Goal: Task Accomplishment & Management: Manage account settings

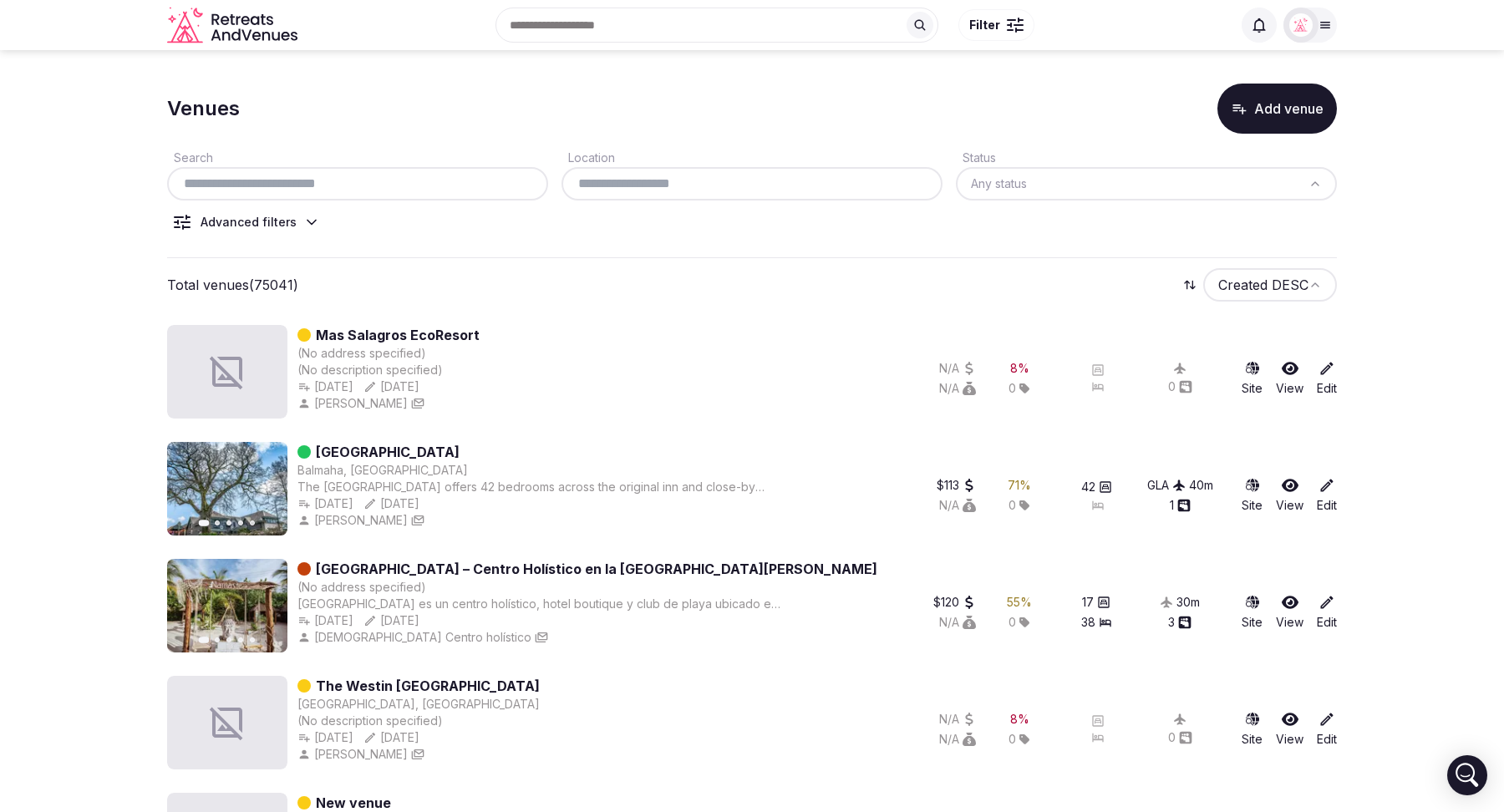
click at [1326, 371] on icon at bounding box center [1326, 368] width 17 height 17
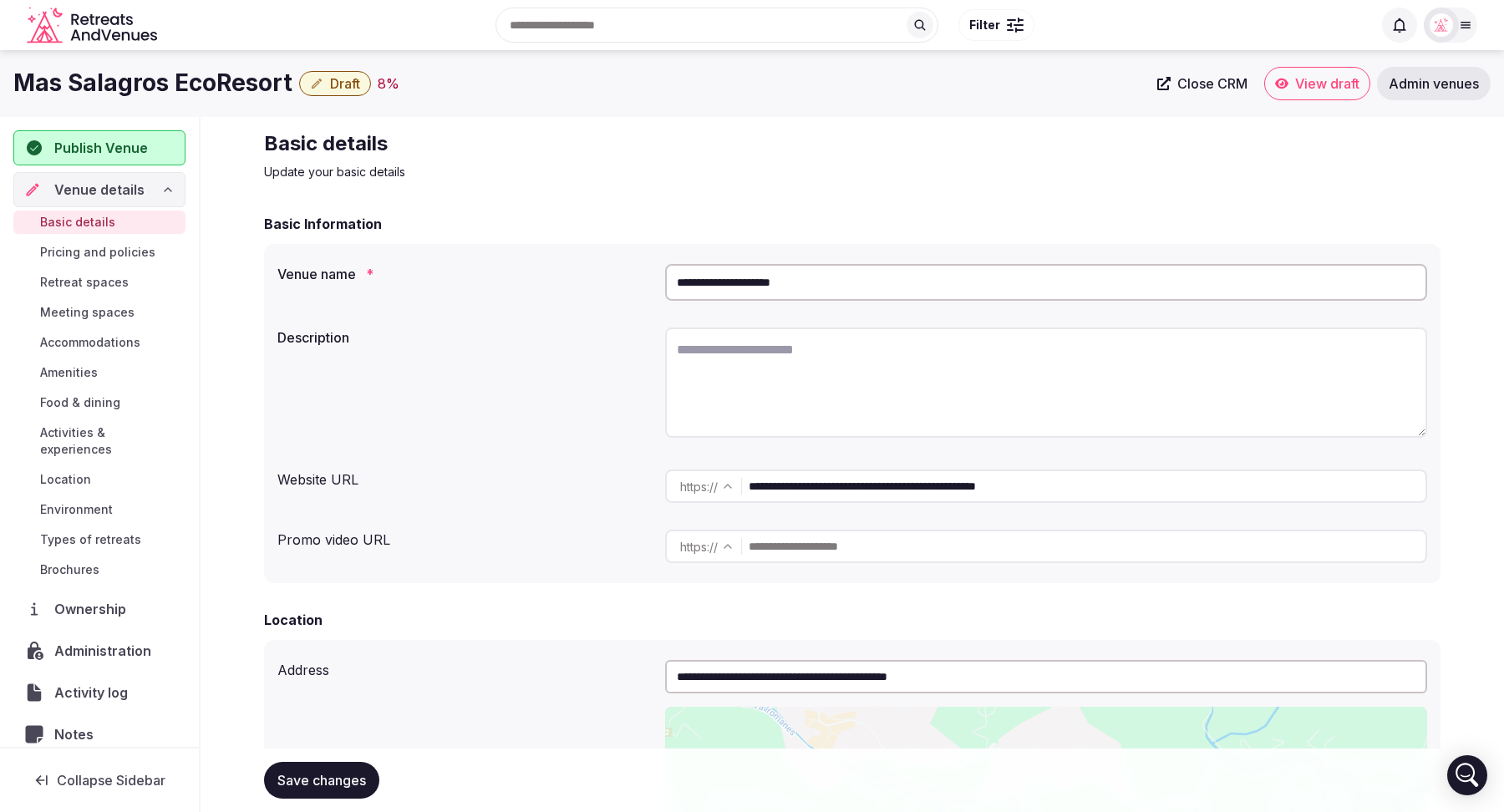
click at [908, 292] on input "**********" at bounding box center [1046, 282] width 762 height 37
type input "**********"
click at [338, 767] on button "Save changes" at bounding box center [322, 779] width 115 height 37
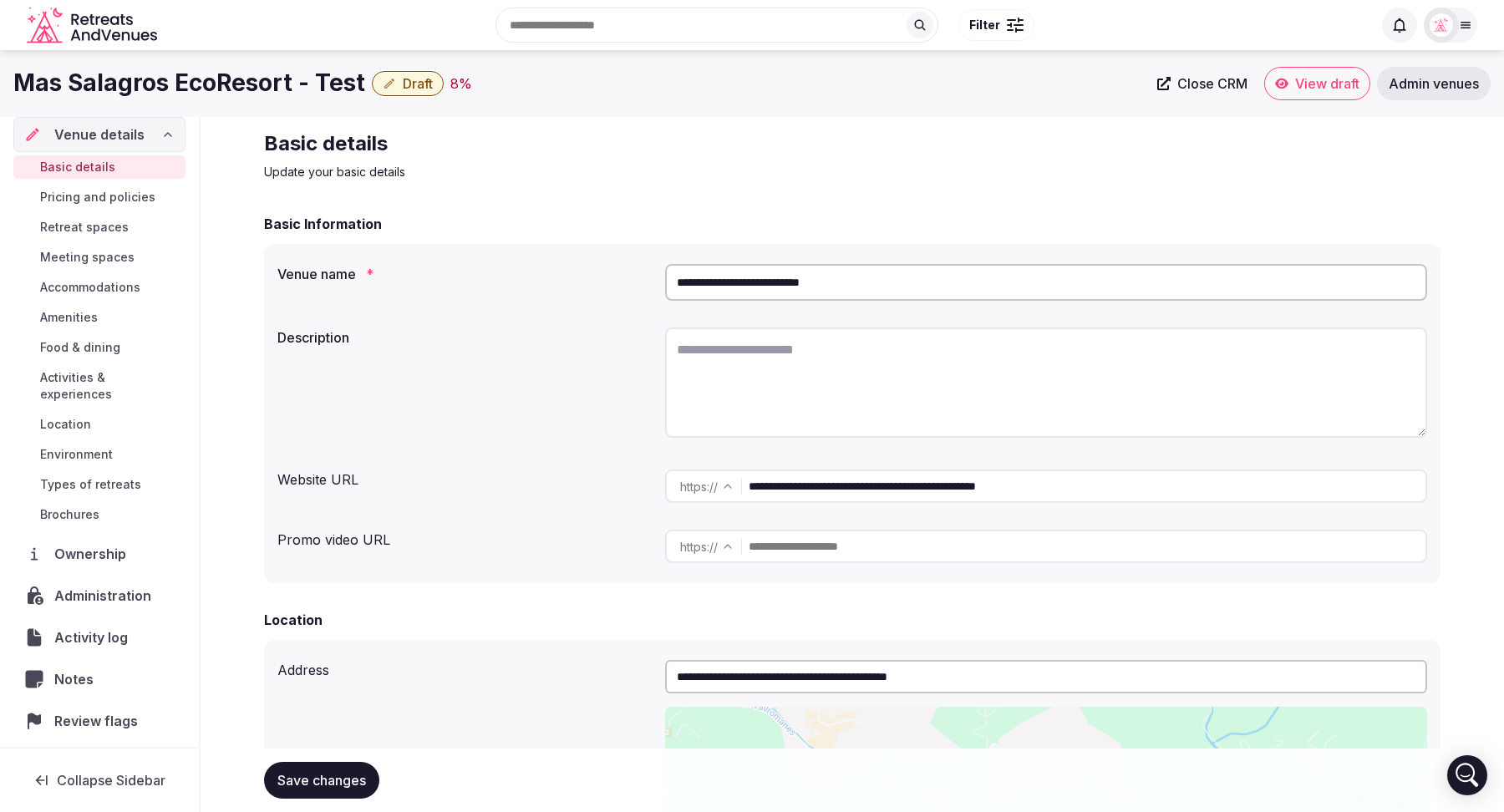
scroll to position [79, 0]
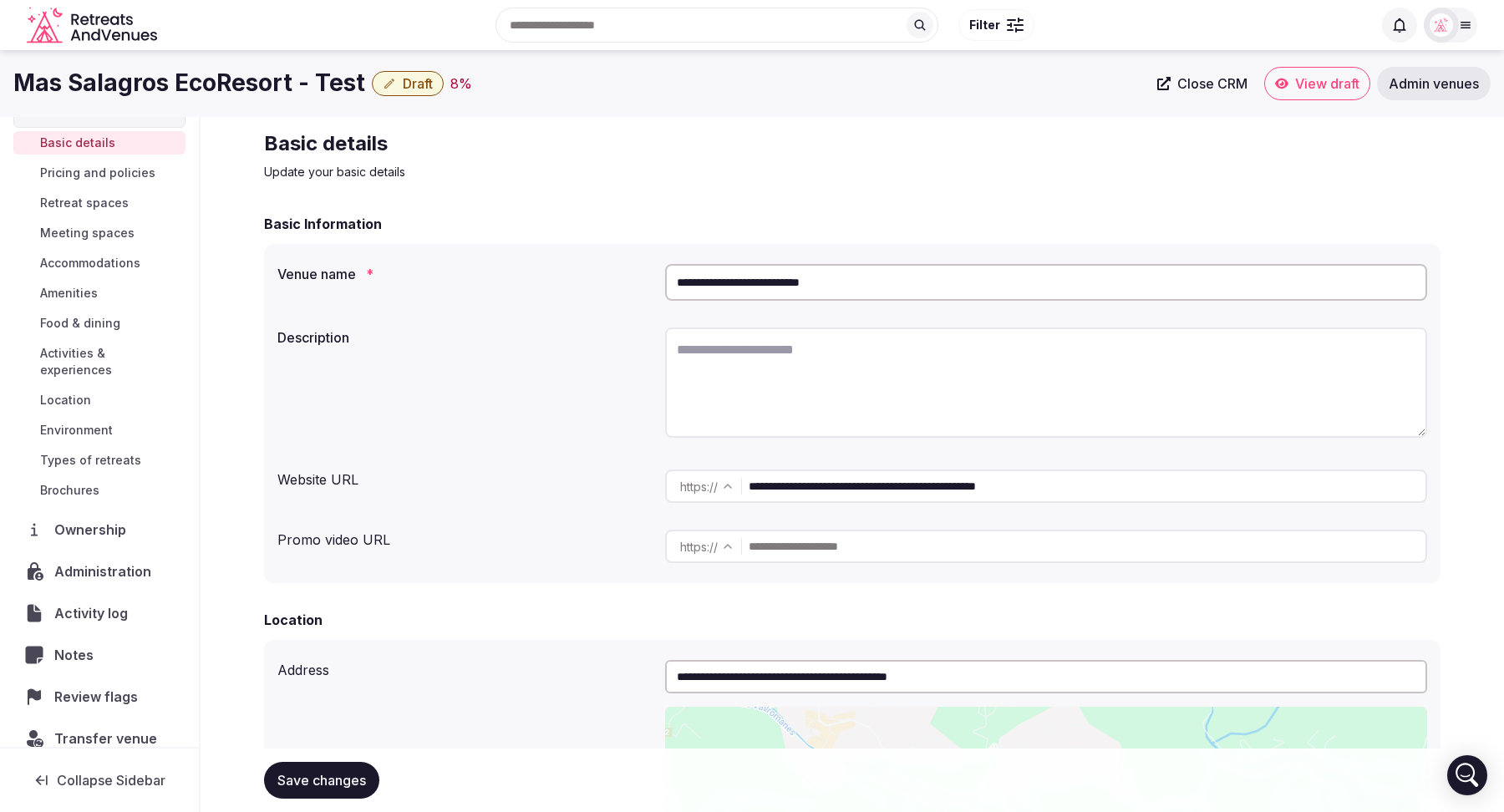
click at [91, 520] on span "Ownership" at bounding box center [94, 530] width 79 height 20
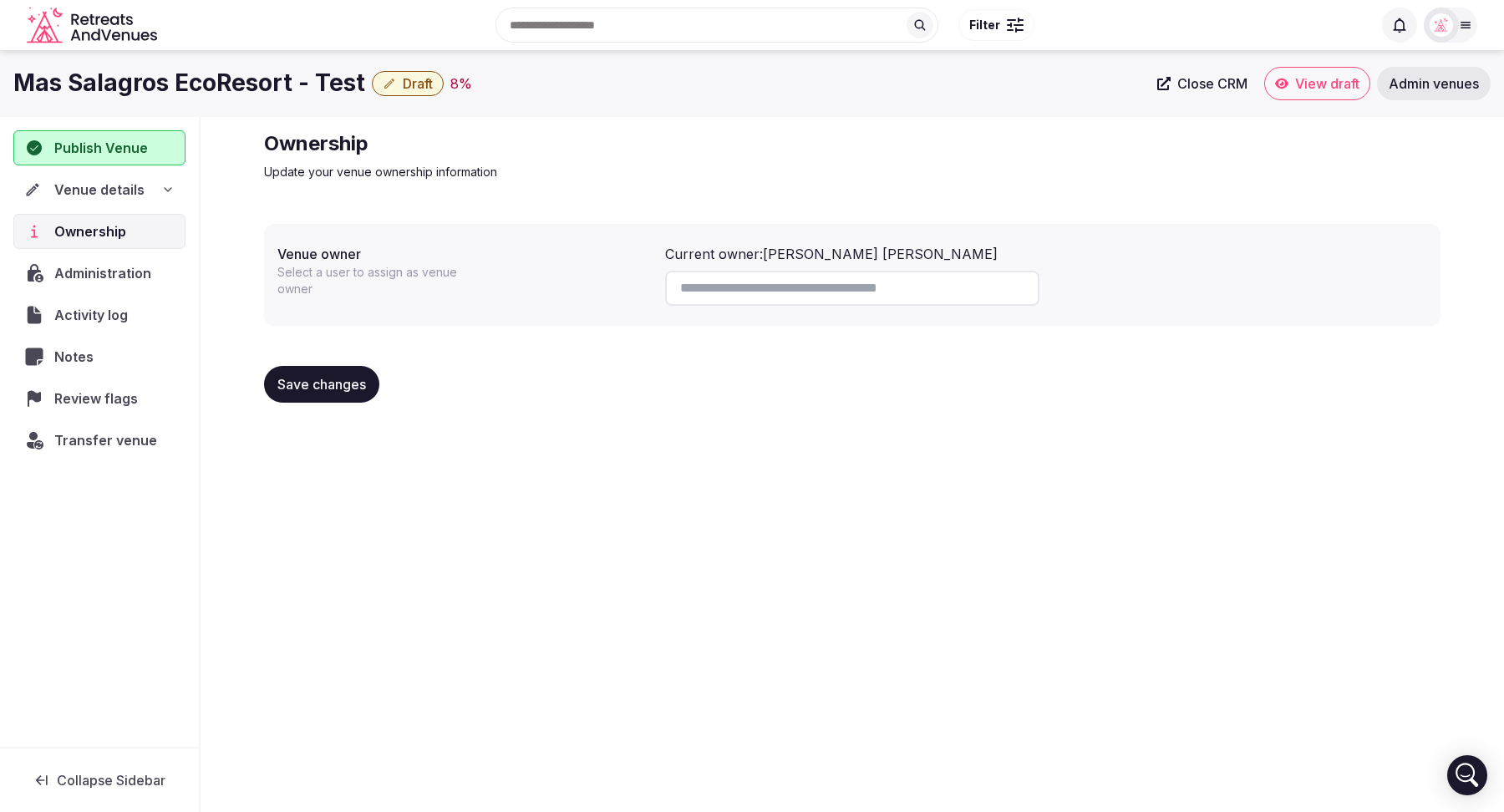
click at [761, 295] on input at bounding box center [852, 288] width 374 height 36
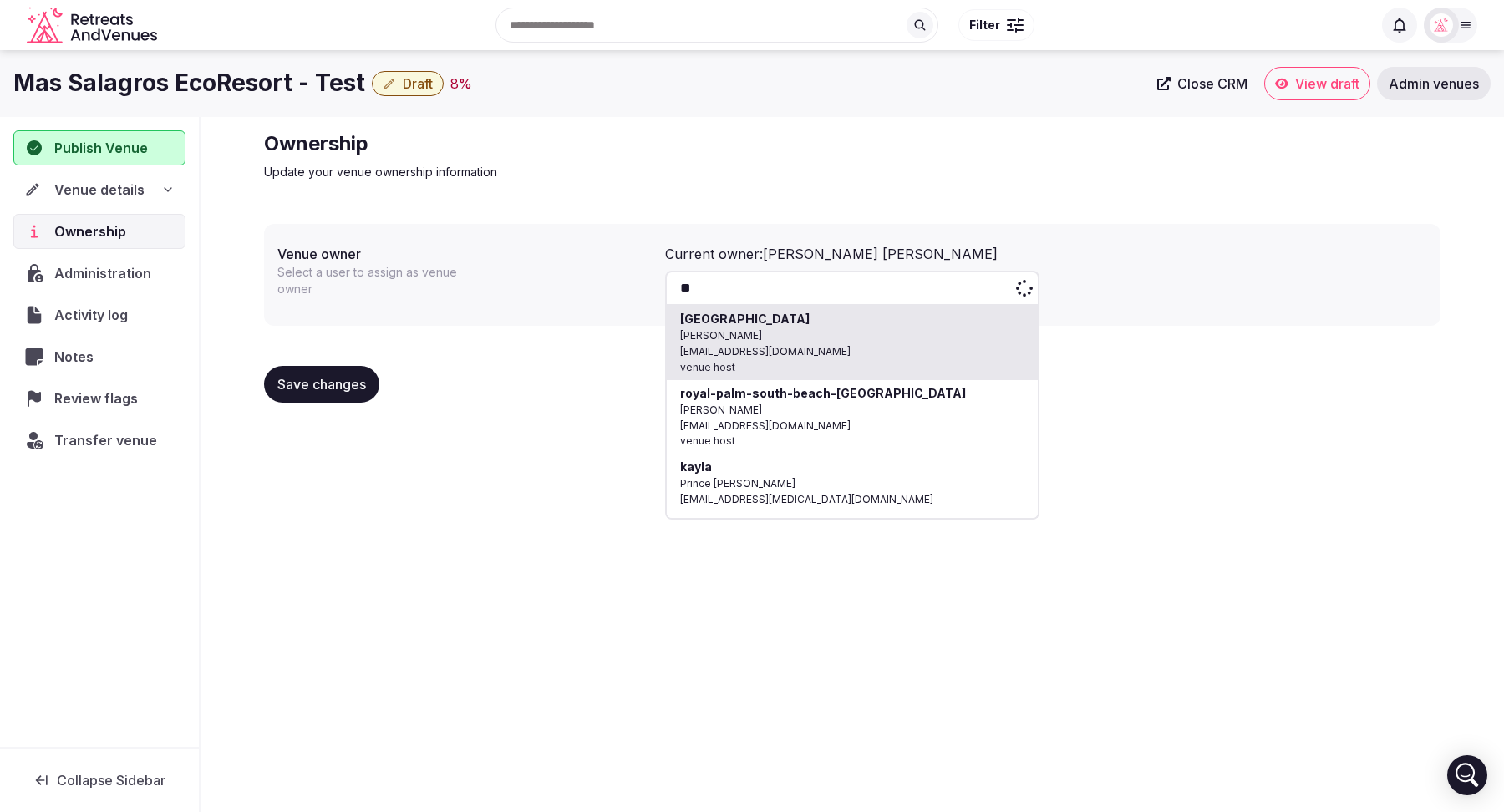
type input "*"
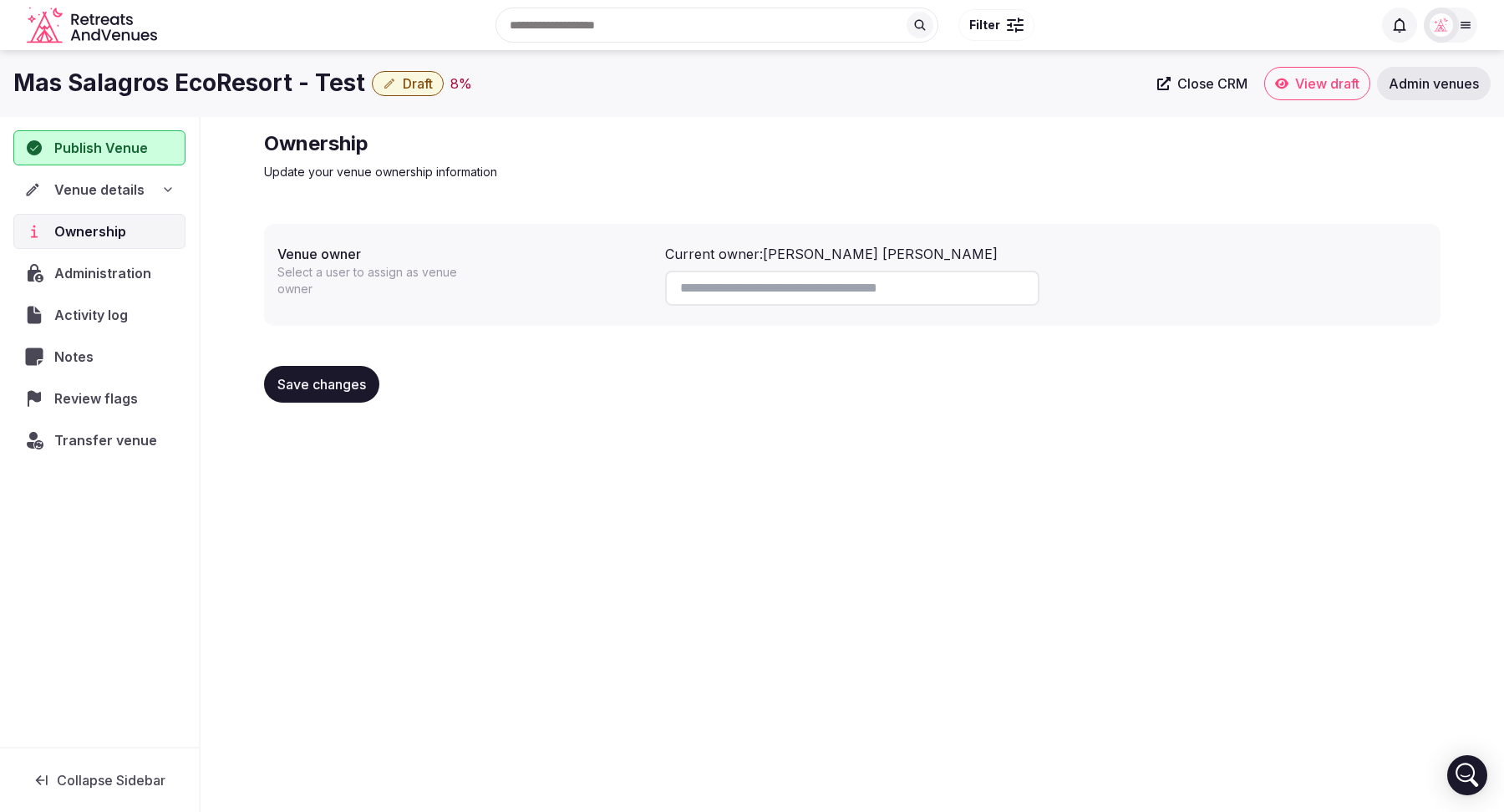
click at [163, 192] on icon at bounding box center [168, 189] width 14 height 14
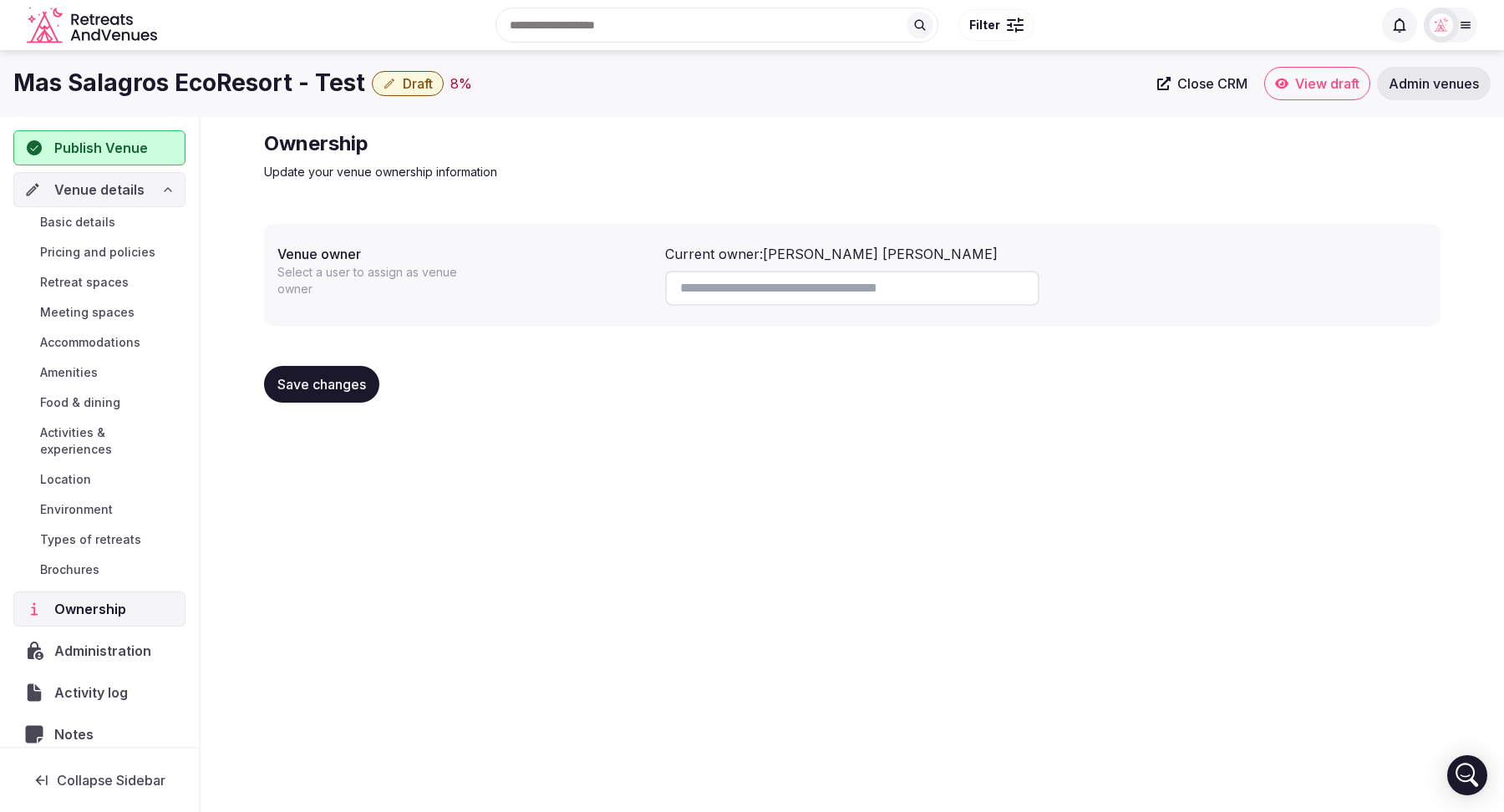
click at [74, 532] on span "Types of retreats" at bounding box center [91, 540] width 101 height 17
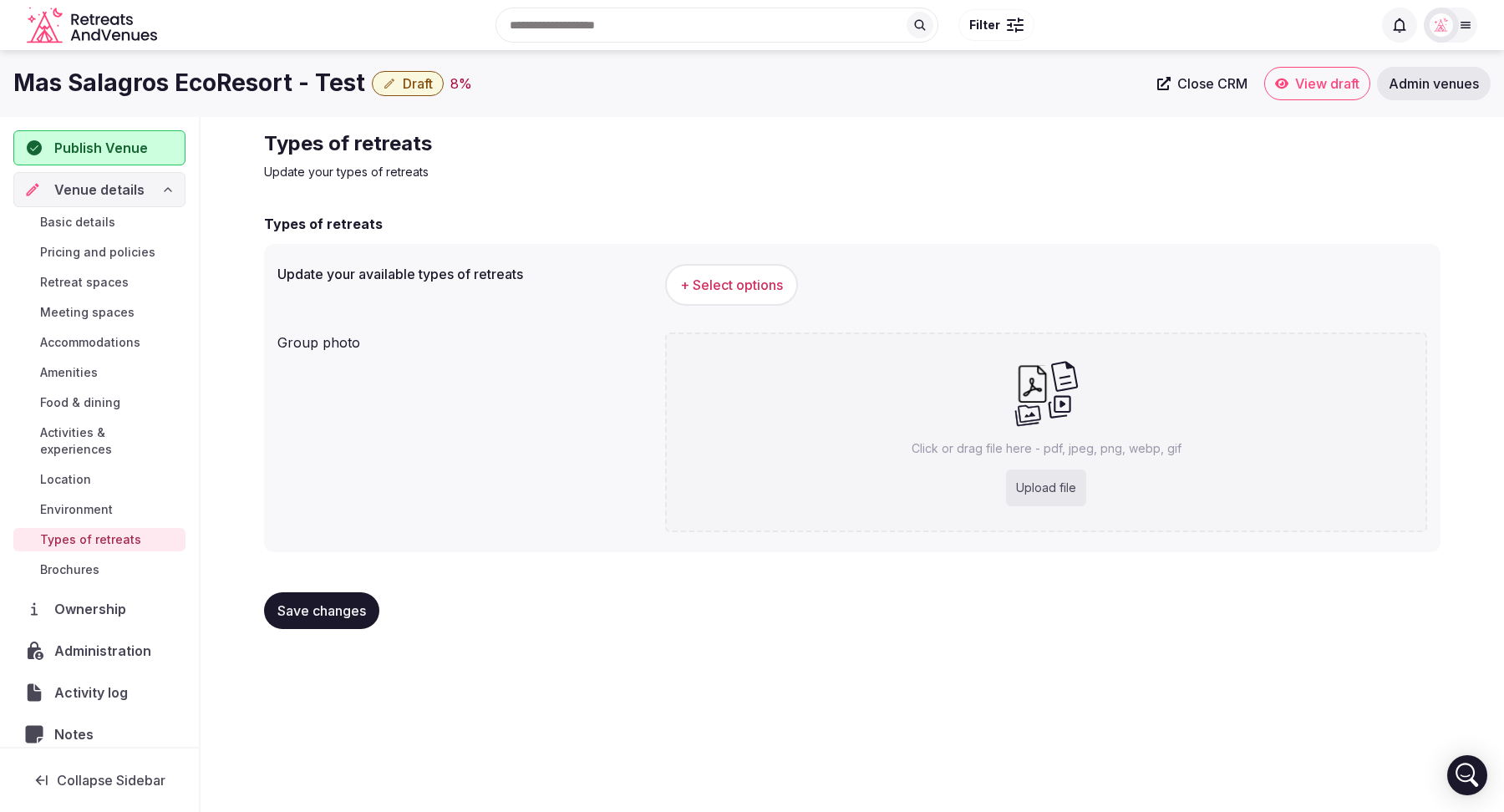
click at [79, 501] on span "Environment" at bounding box center [77, 509] width 73 height 17
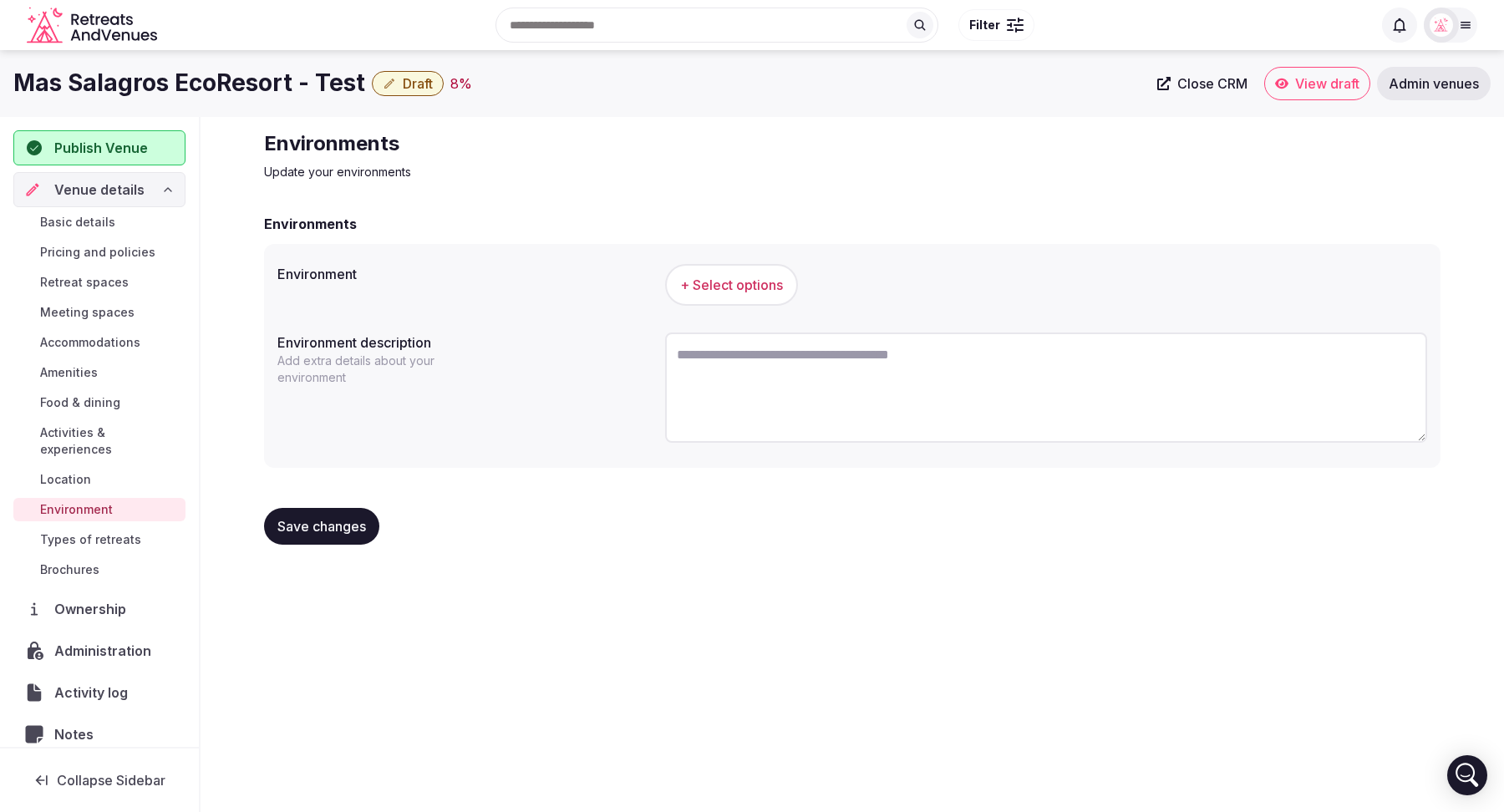
click at [70, 472] on span "Location" at bounding box center [66, 480] width 51 height 17
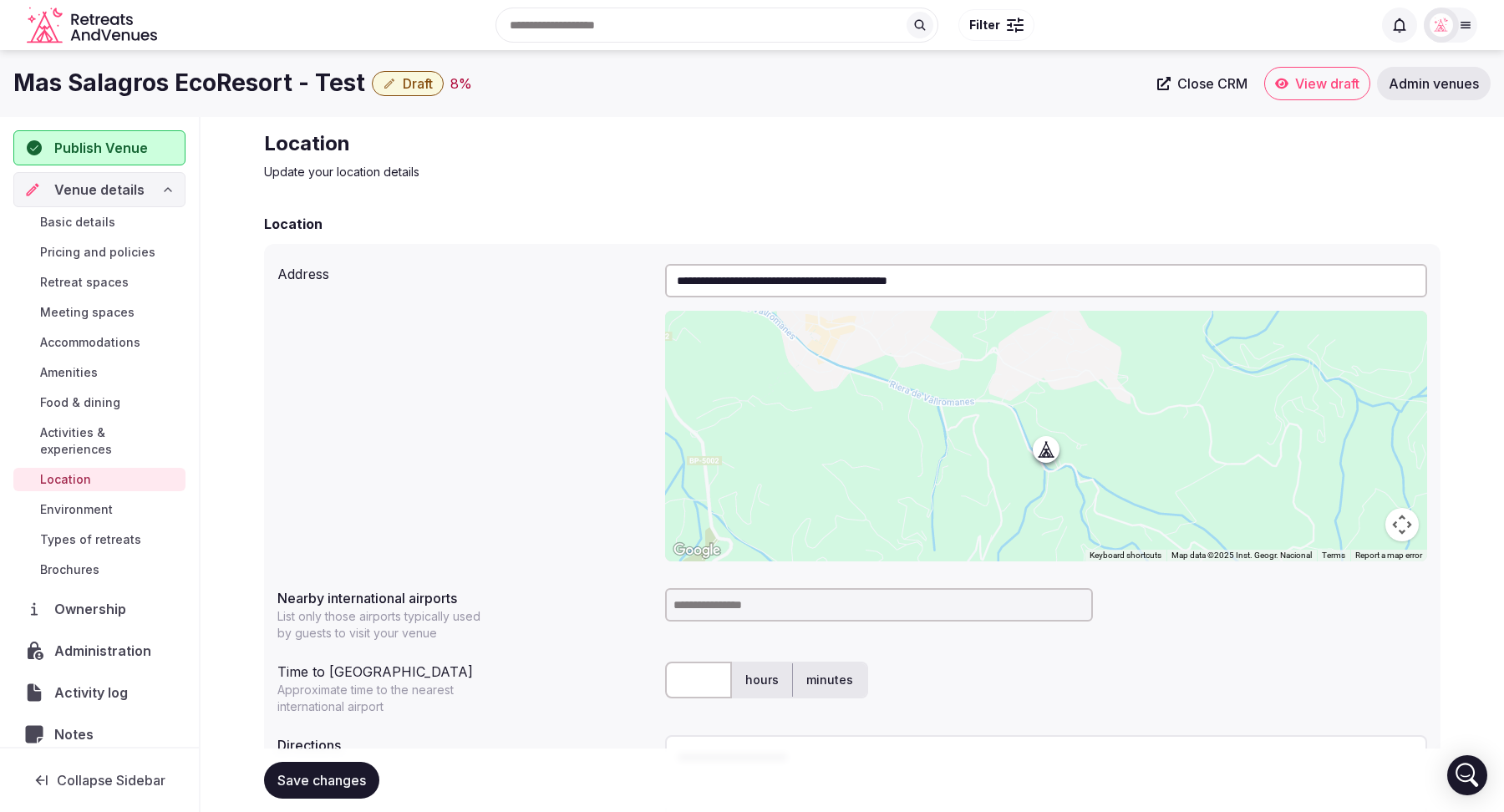
click at [84, 435] on span "Activities & experiences" at bounding box center [110, 441] width 139 height 34
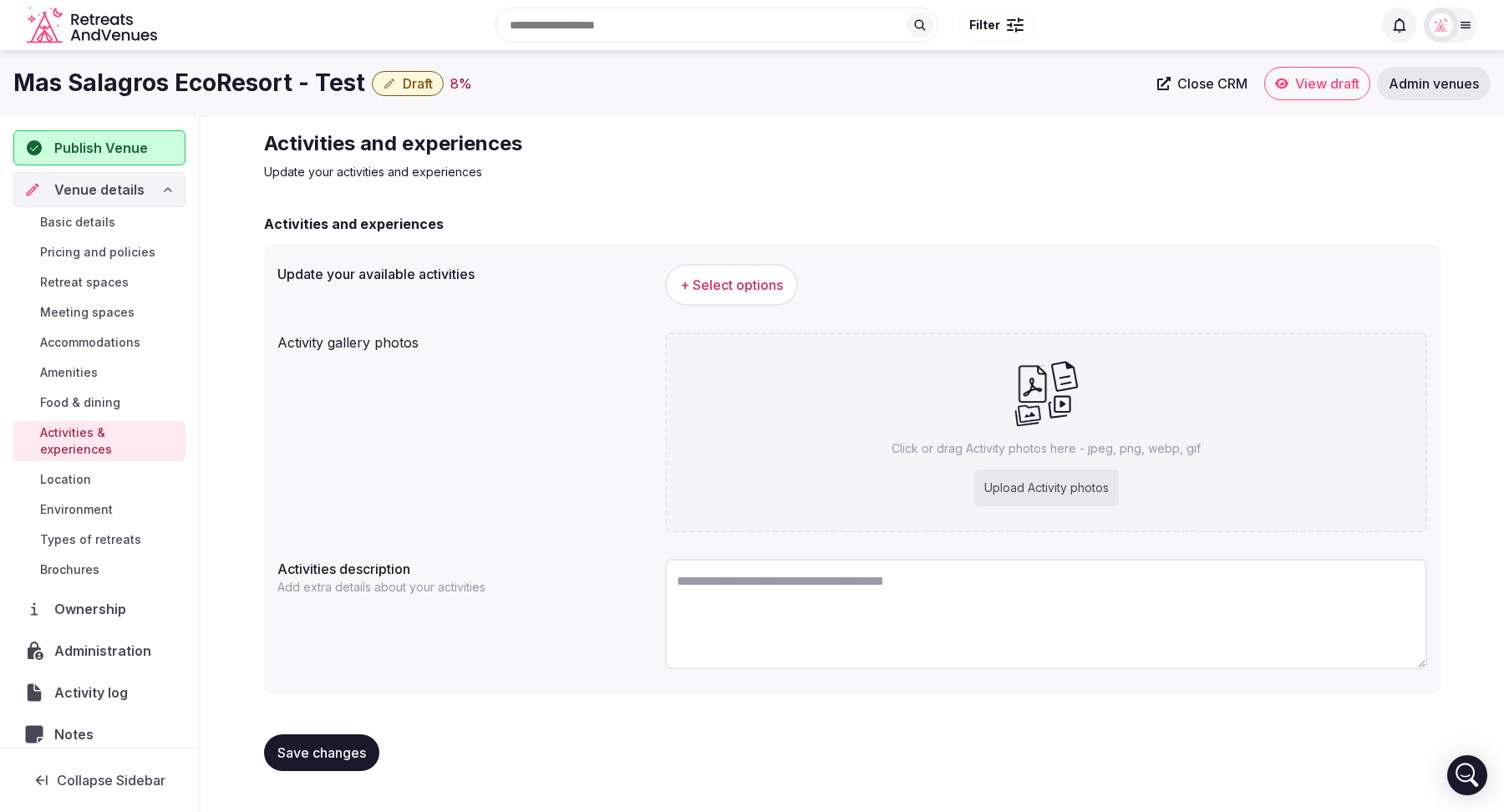
click at [96, 406] on span "Food & dining" at bounding box center [80, 403] width 80 height 17
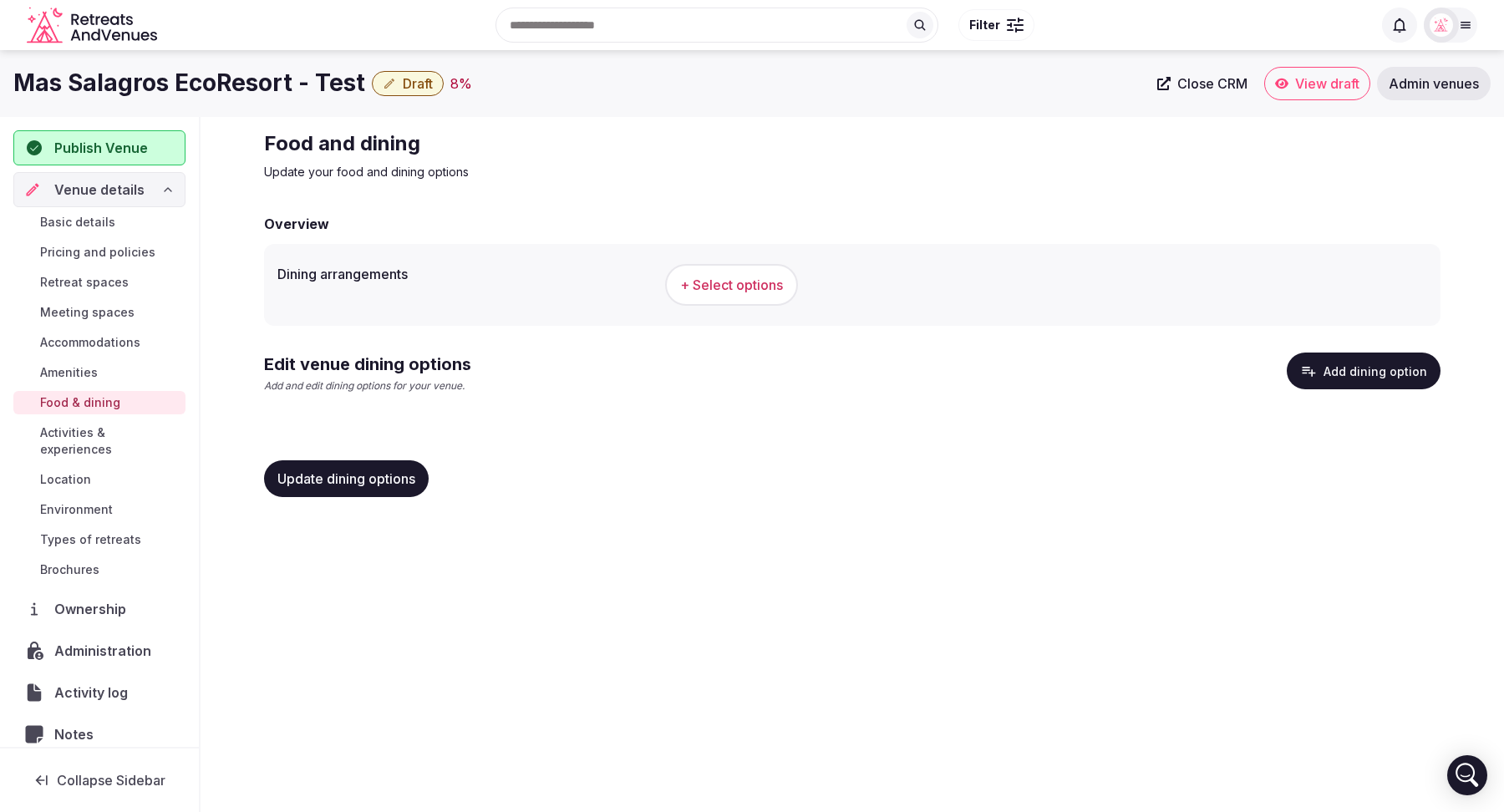
click at [94, 308] on span "Meeting spaces" at bounding box center [88, 312] width 95 height 17
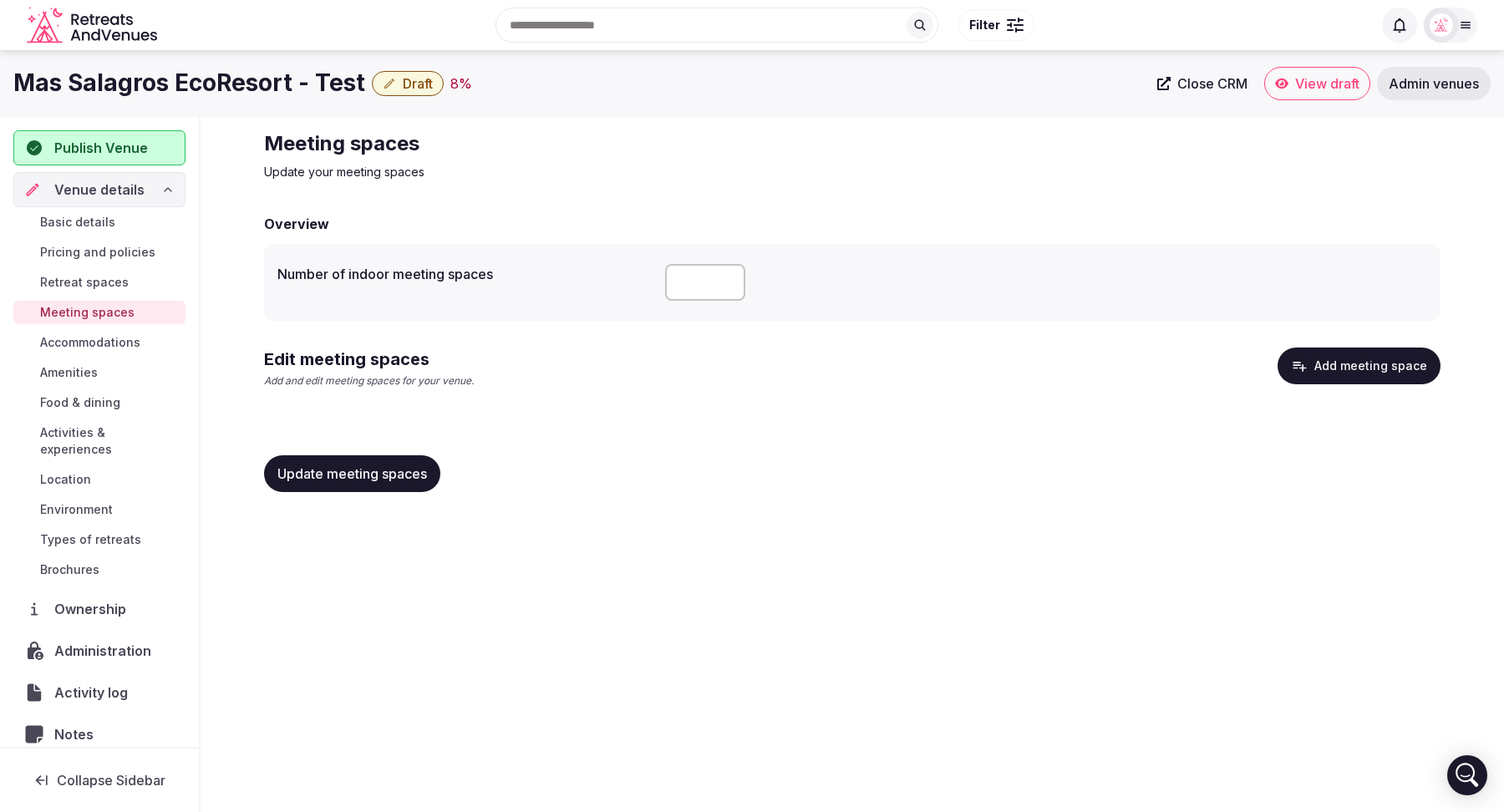
click at [97, 249] on span "Pricing and policies" at bounding box center [98, 252] width 115 height 17
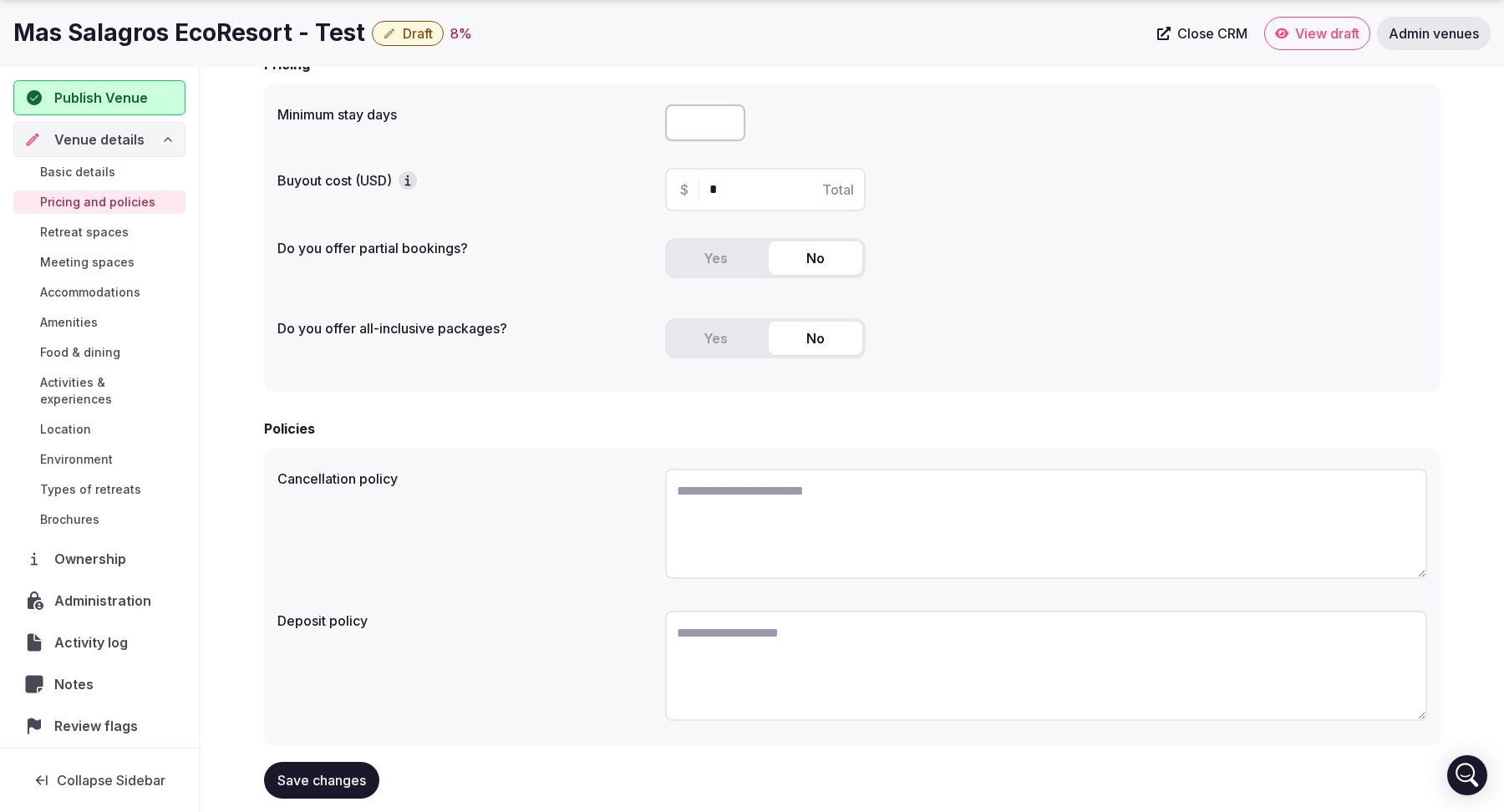
scroll to position [196, 0]
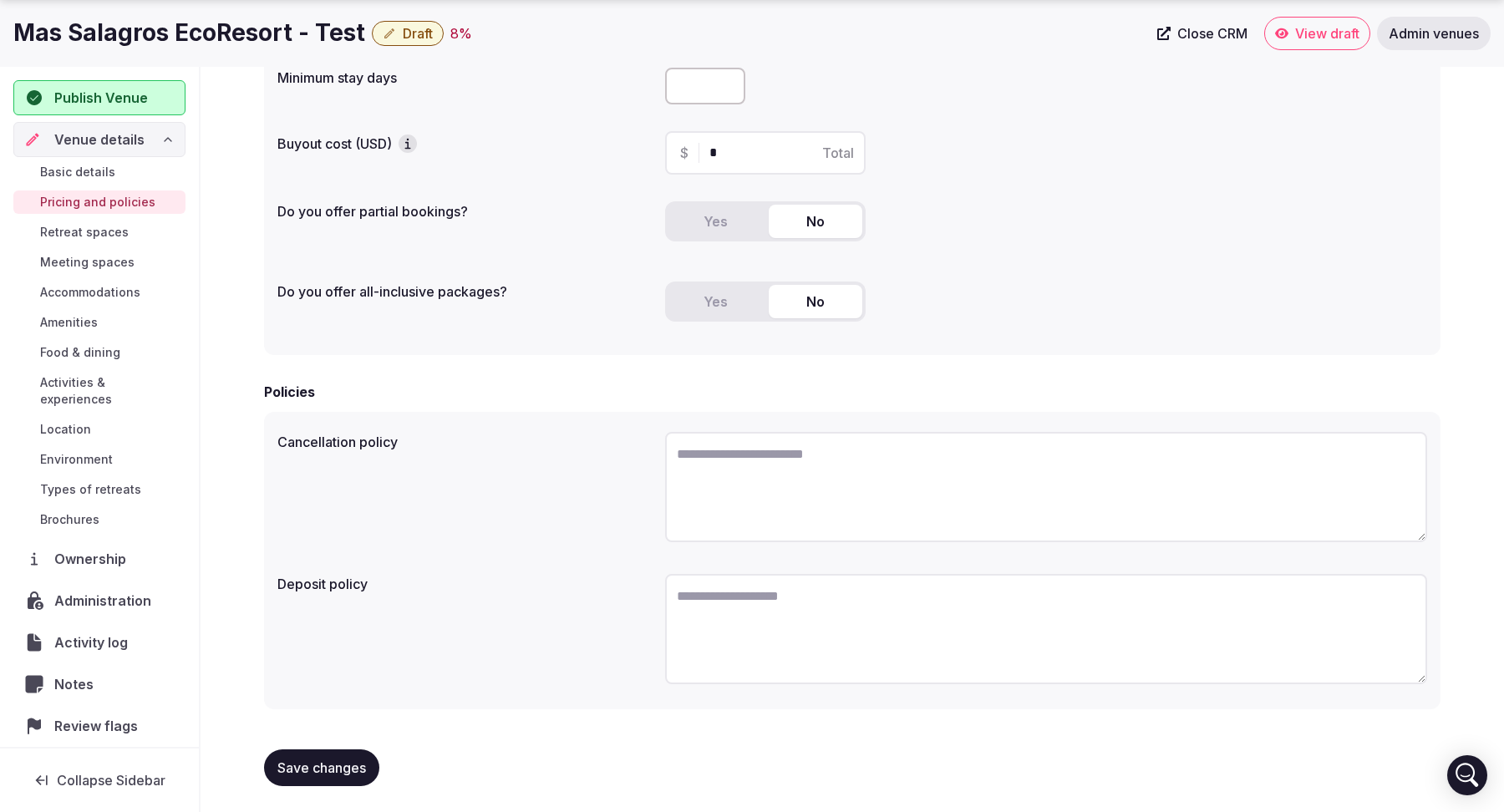
click at [77, 229] on span "Retreat spaces" at bounding box center [85, 232] width 89 height 17
